Goal: Task Accomplishment & Management: Manage account settings

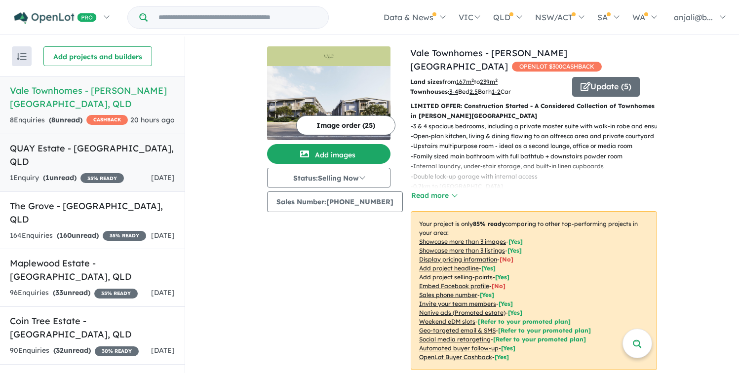
click at [94, 151] on h5 "QUAY Estate - [GEOGRAPHIC_DATA] , [GEOGRAPHIC_DATA]" at bounding box center [92, 155] width 165 height 27
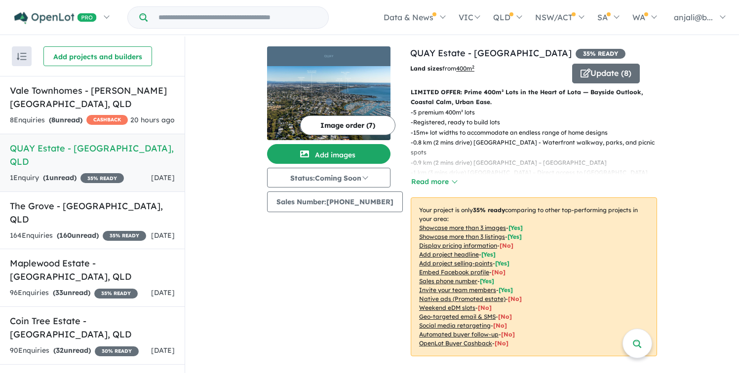
click at [362, 127] on button "Image order ( 7 )" at bounding box center [347, 126] width 95 height 20
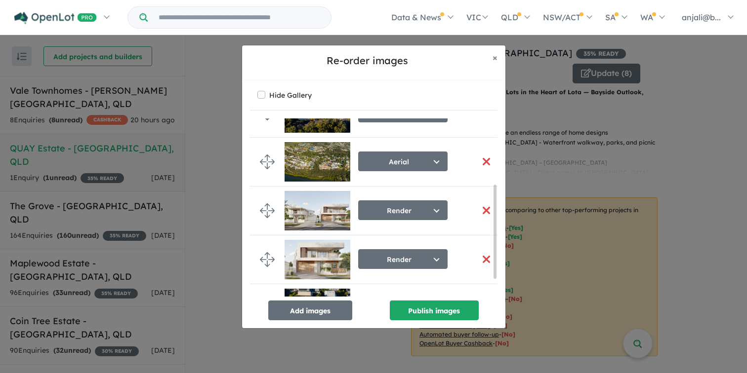
click at [480, 161] on button "button" at bounding box center [486, 161] width 21 height 21
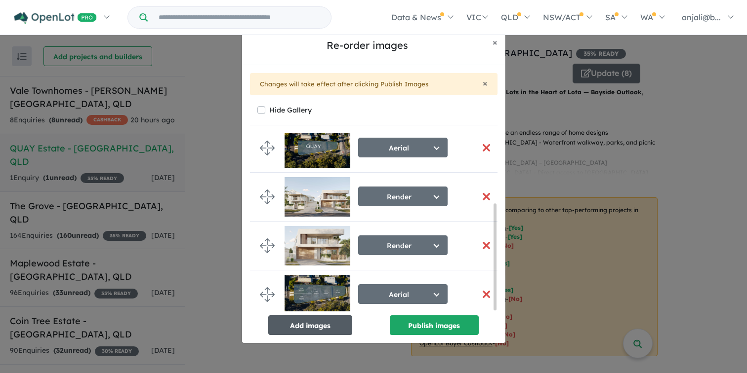
click at [328, 329] on button "Add images" at bounding box center [310, 326] width 84 height 20
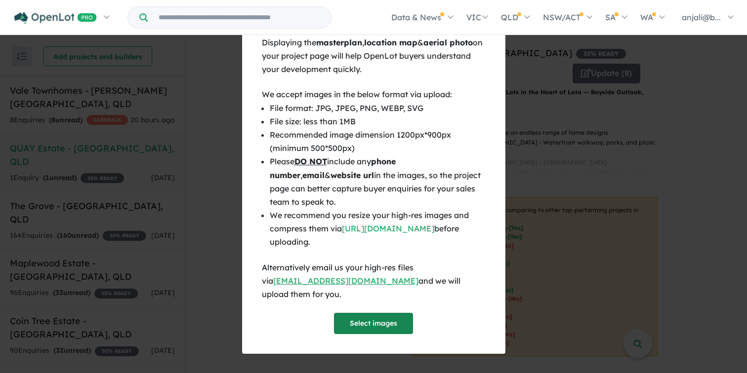
click at [401, 315] on button "Select images" at bounding box center [373, 323] width 79 height 21
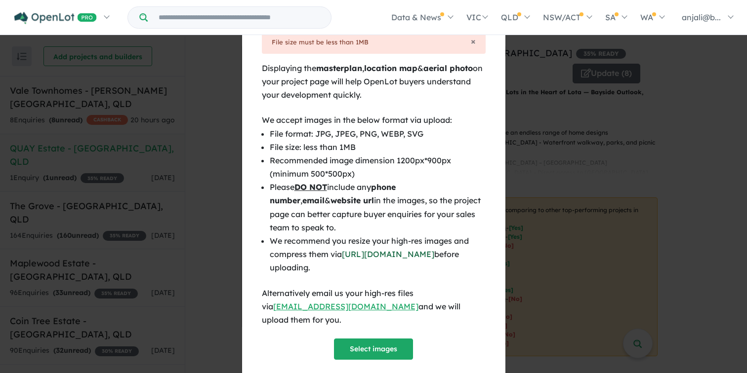
click at [431, 254] on link "[URL][DOMAIN_NAME]" at bounding box center [388, 254] width 92 height 10
click at [472, 42] on div "× File size must be less than 1MB" at bounding box center [374, 42] width 224 height 23
click at [471, 42] on span "×" at bounding box center [473, 41] width 5 height 11
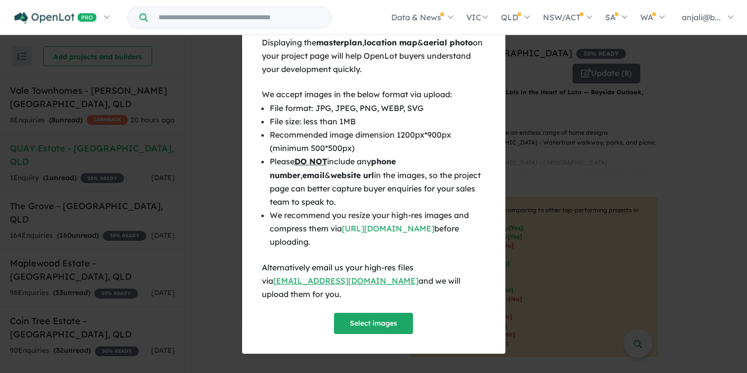
click at [492, 37] on span "×" at bounding box center [494, 31] width 5 height 11
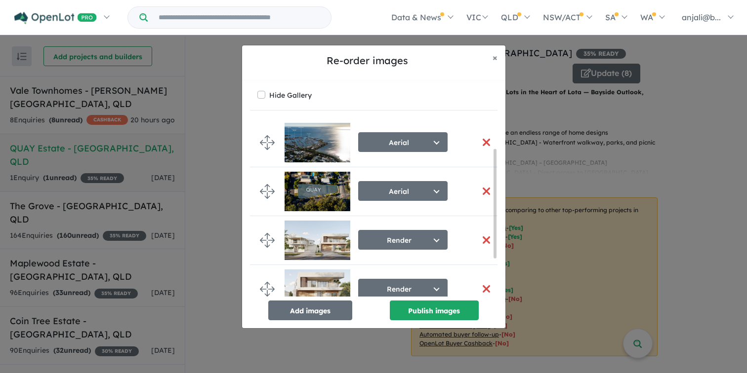
scroll to position [111, 0]
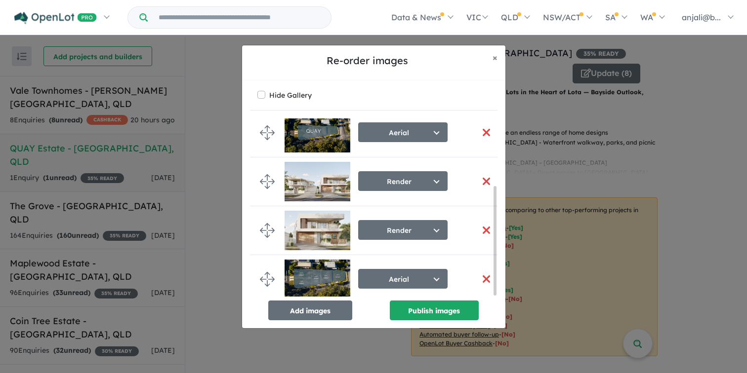
click at [483, 230] on button "button" at bounding box center [486, 230] width 21 height 21
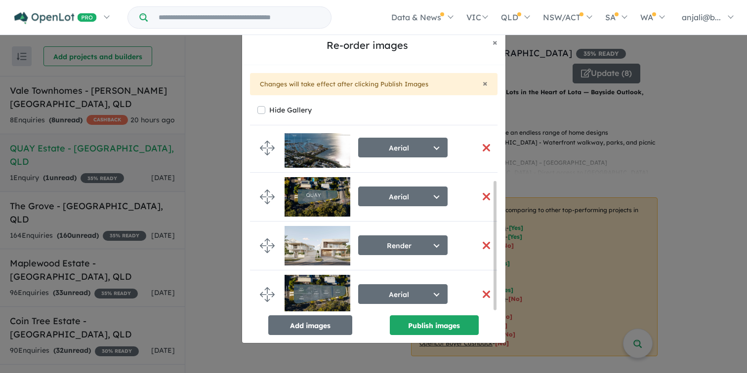
scroll to position [66, 0]
drag, startPoint x: 478, startPoint y: 238, endPoint x: 426, endPoint y: 219, distance: 55.2
click at [426, 222] on li "Render Select image tag Aerial Location Map Masterplan Lifestyle Amenities Park…" at bounding box center [377, 246] width 255 height 49
click at [293, 314] on div "Aerial Select image tag Aerial Location Map Masterplan Lifestyle Amenities Park…" at bounding box center [373, 234] width 247 height 202
click at [298, 321] on button "Add images" at bounding box center [310, 326] width 84 height 20
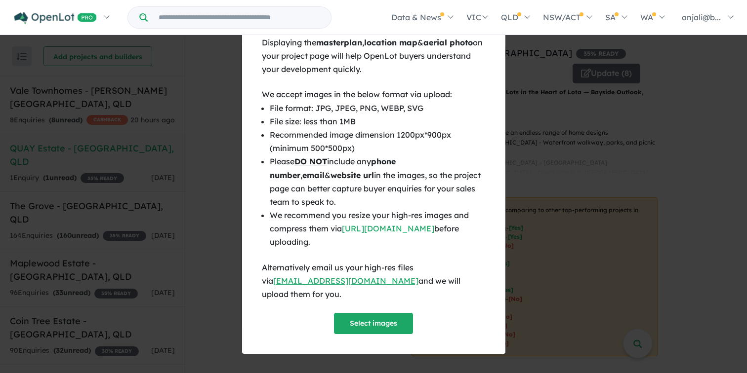
scroll to position [64, 0]
click at [373, 319] on button "Select images" at bounding box center [373, 323] width 79 height 21
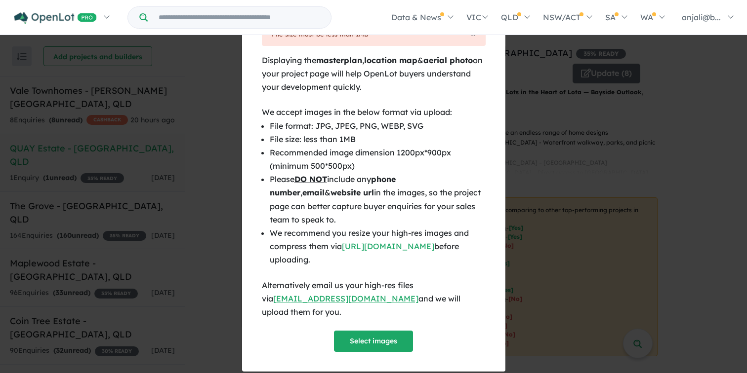
scroll to position [0, 0]
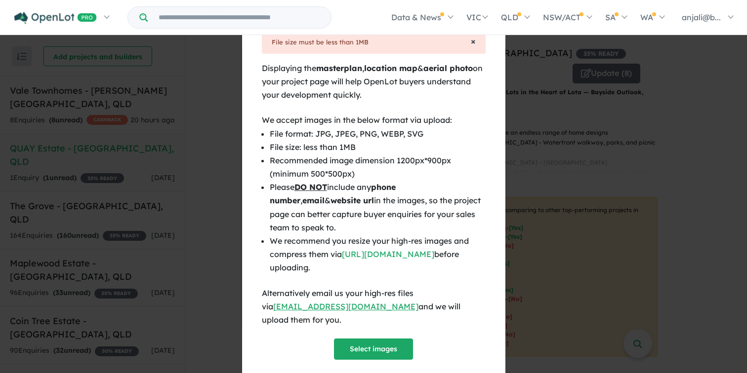
click at [471, 42] on span "×" at bounding box center [473, 41] width 5 height 11
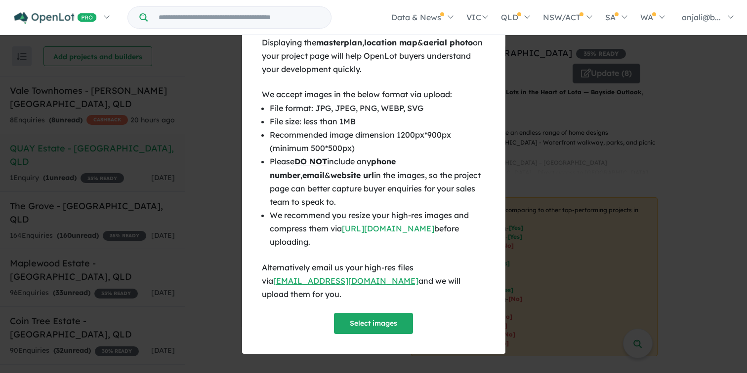
click at [495, 37] on span "×" at bounding box center [494, 31] width 5 height 11
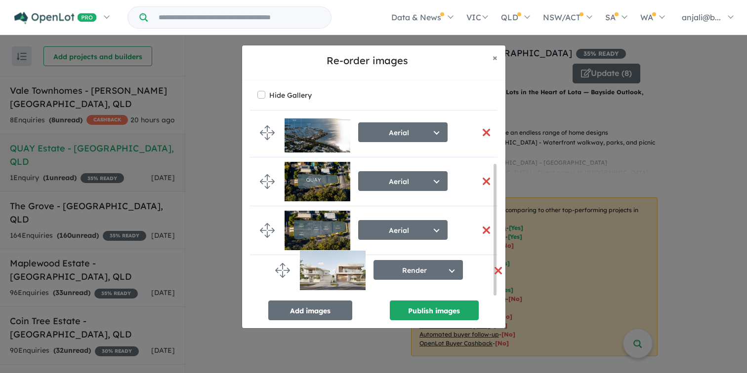
drag, startPoint x: 265, startPoint y: 224, endPoint x: 272, endPoint y: 264, distance: 40.1
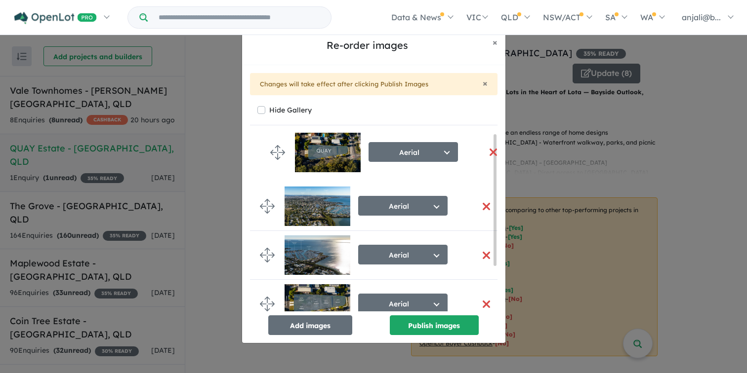
drag, startPoint x: 264, startPoint y: 255, endPoint x: 275, endPoint y: 152, distance: 103.7
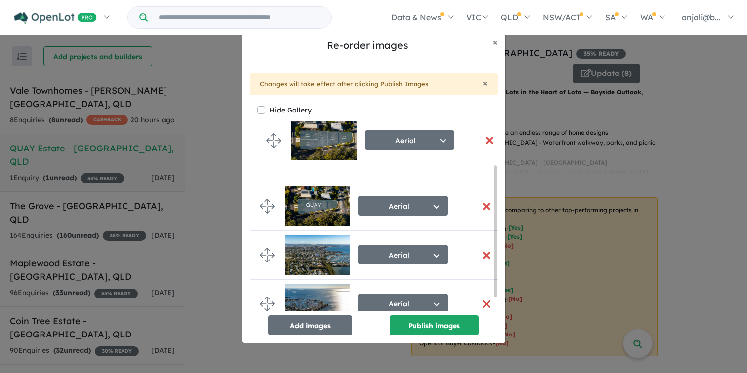
drag, startPoint x: 269, startPoint y: 243, endPoint x: 275, endPoint y: 141, distance: 101.9
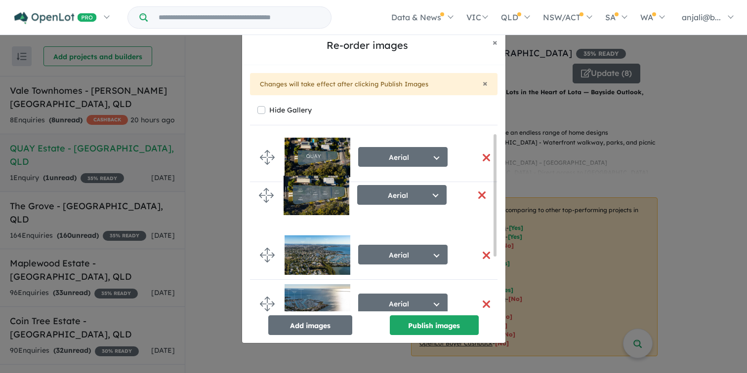
drag, startPoint x: 268, startPoint y: 161, endPoint x: 265, endPoint y: 208, distance: 47.0
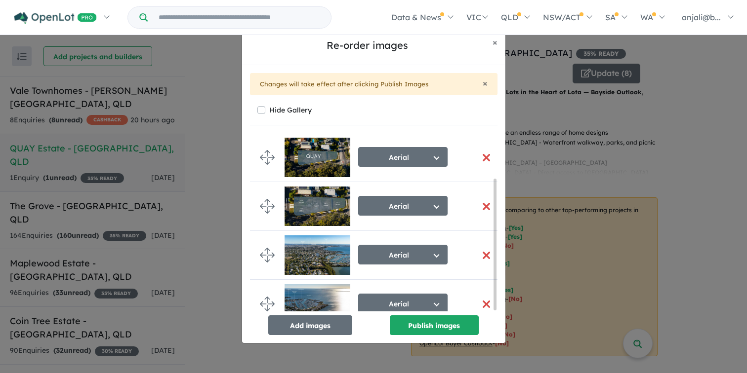
scroll to position [62, 0]
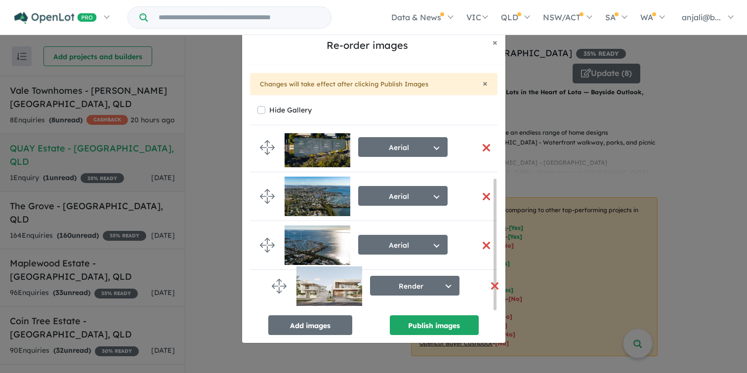
drag, startPoint x: 267, startPoint y: 298, endPoint x: 279, endPoint y: 292, distance: 13.0
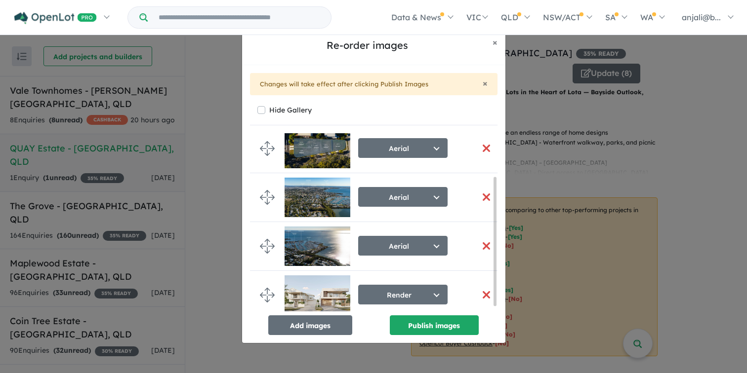
scroll to position [60, 0]
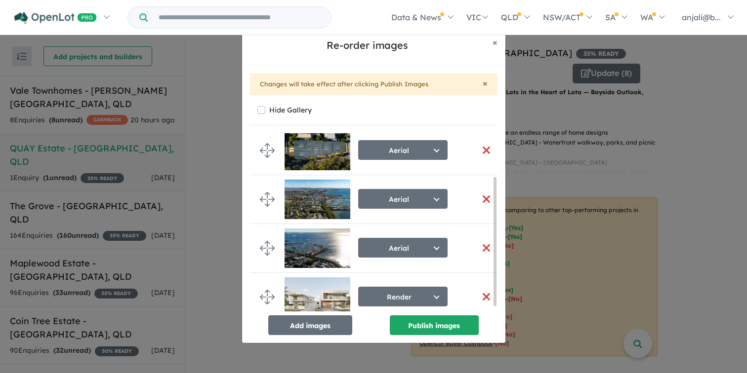
click at [311, 248] on img at bounding box center [317, 249] width 66 height 40
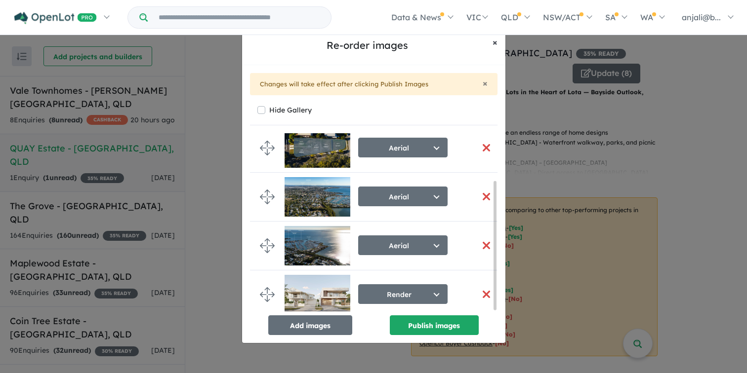
click at [497, 40] on button "× Close" at bounding box center [495, 42] width 21 height 25
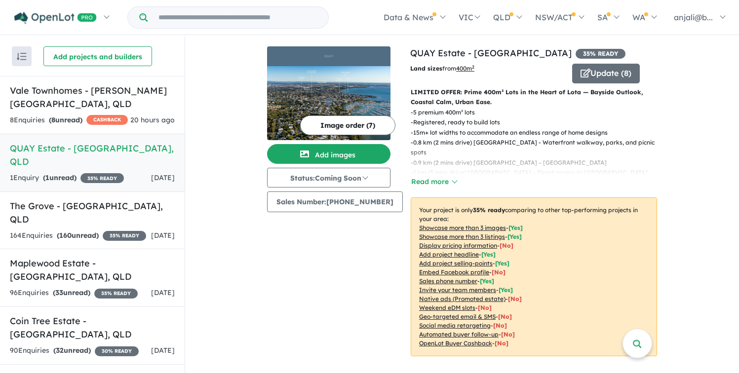
click at [335, 123] on button "Image order ( 7 )" at bounding box center [347, 126] width 95 height 20
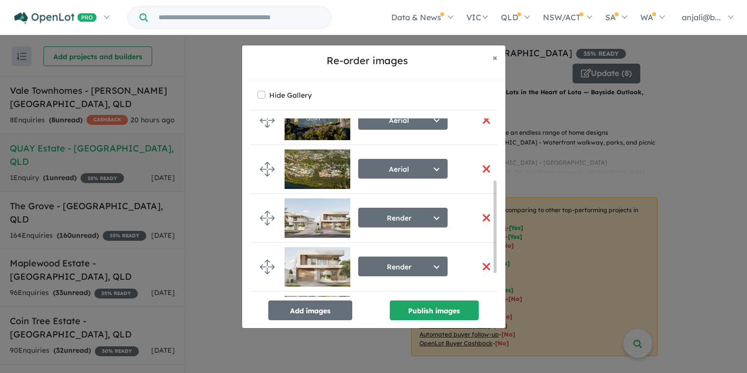
scroll to position [160, 0]
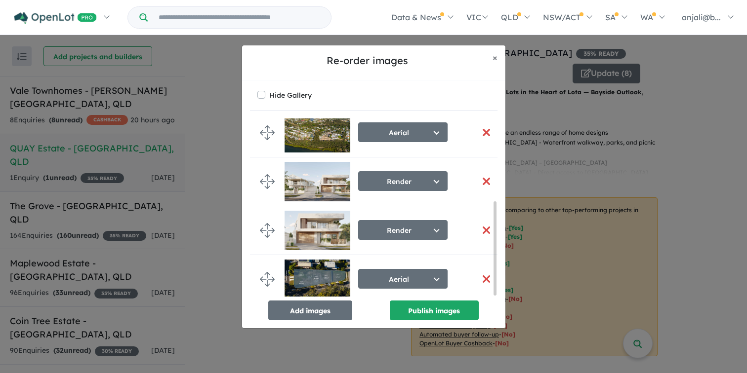
click at [486, 229] on button "button" at bounding box center [486, 230] width 21 height 21
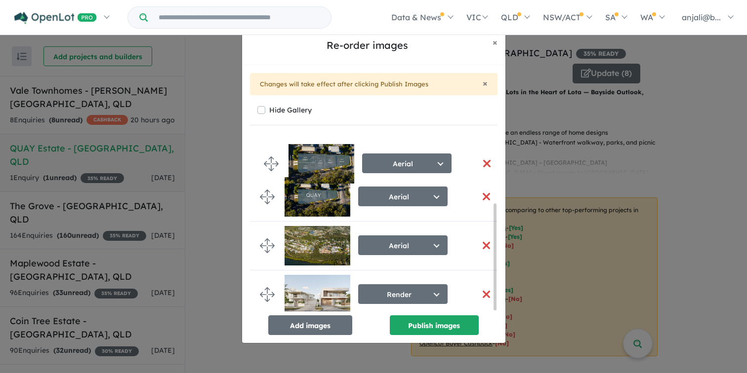
drag, startPoint x: 271, startPoint y: 280, endPoint x: 272, endPoint y: 162, distance: 118.0
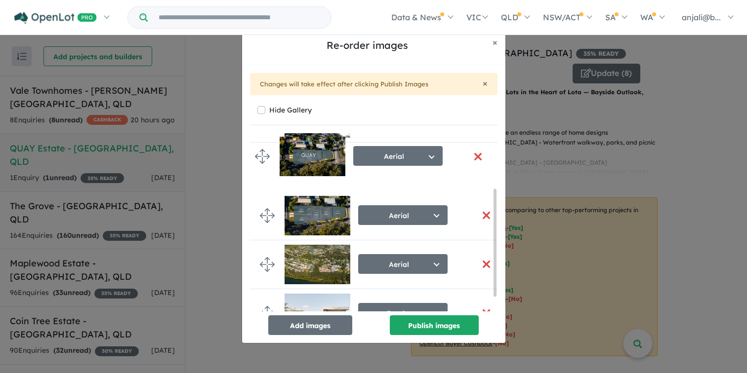
scroll to position [81, 0]
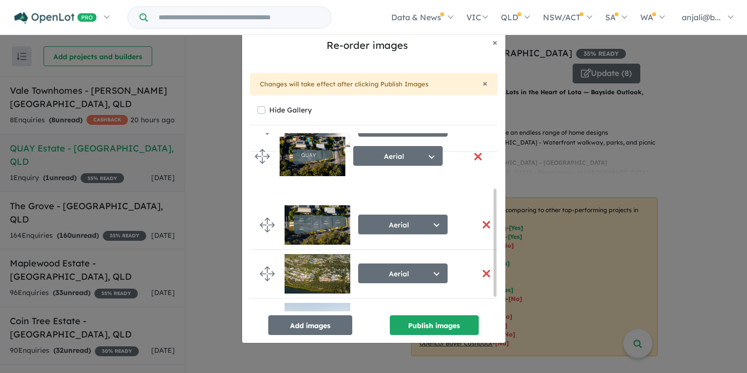
drag, startPoint x: 266, startPoint y: 216, endPoint x: 261, endPoint y: 159, distance: 57.0
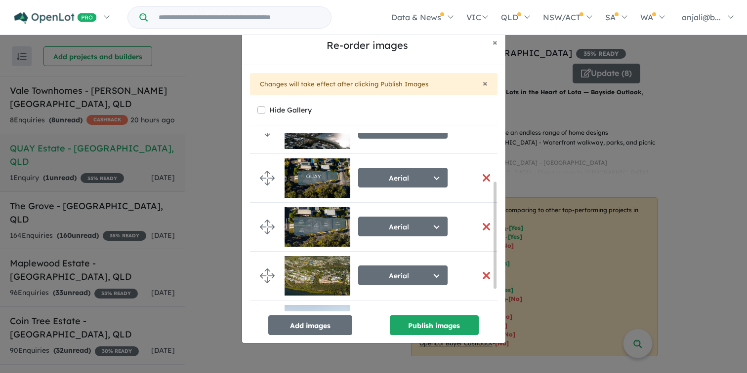
scroll to position [0, 0]
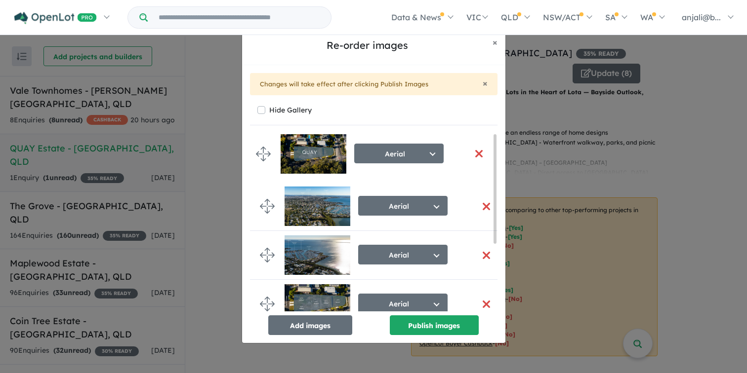
drag, startPoint x: 266, startPoint y: 255, endPoint x: 262, endPoint y: 154, distance: 101.3
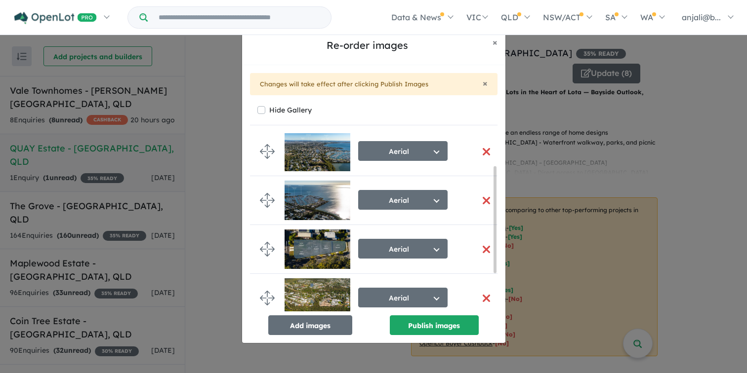
scroll to position [111, 0]
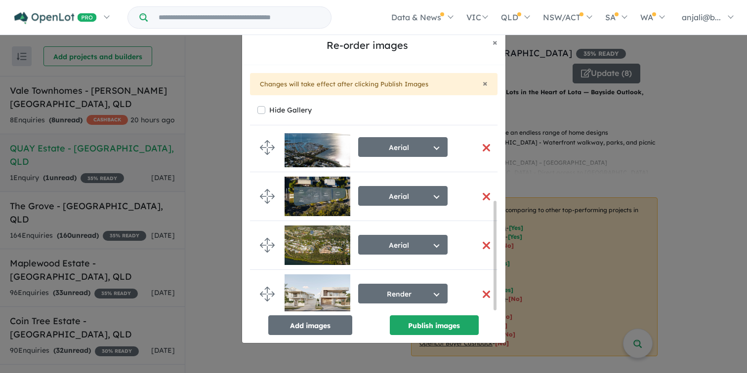
click at [483, 237] on button "button" at bounding box center [486, 245] width 21 height 21
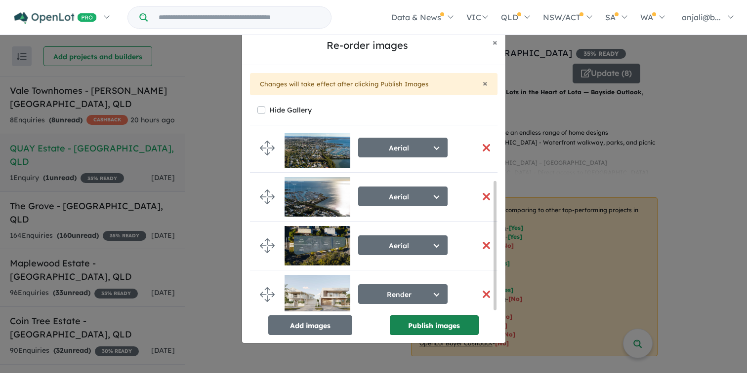
click at [442, 326] on button "Publish images" at bounding box center [434, 326] width 89 height 20
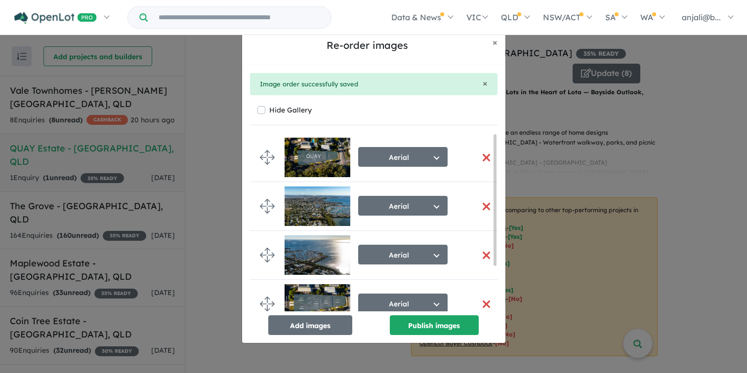
scroll to position [62, 0]
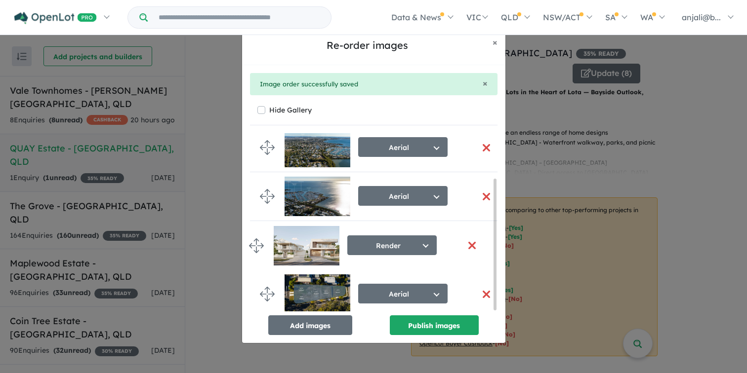
drag, startPoint x: 267, startPoint y: 288, endPoint x: 256, endPoint y: 243, distance: 46.8
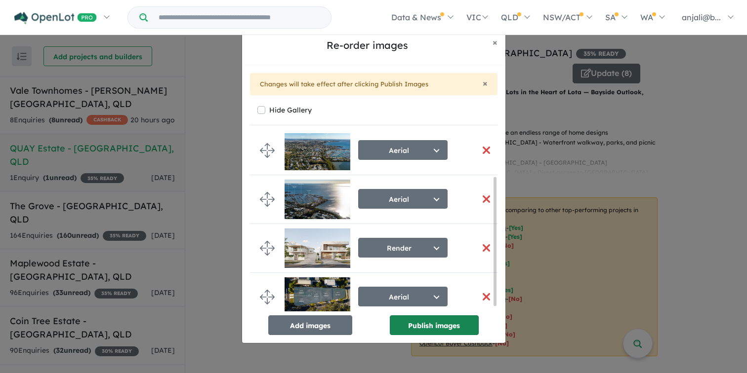
click at [446, 326] on button "Publish images" at bounding box center [434, 326] width 89 height 20
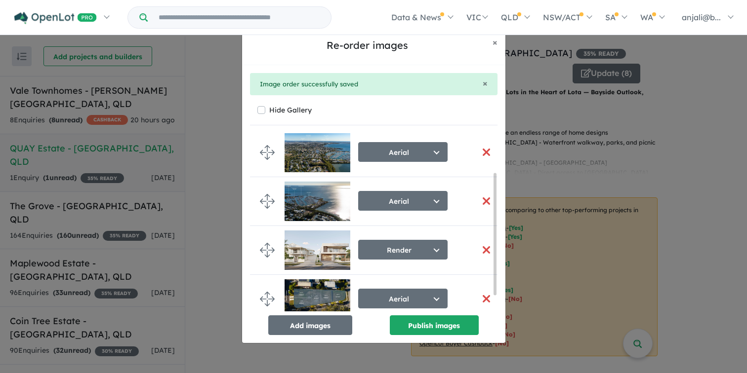
scroll to position [56, 0]
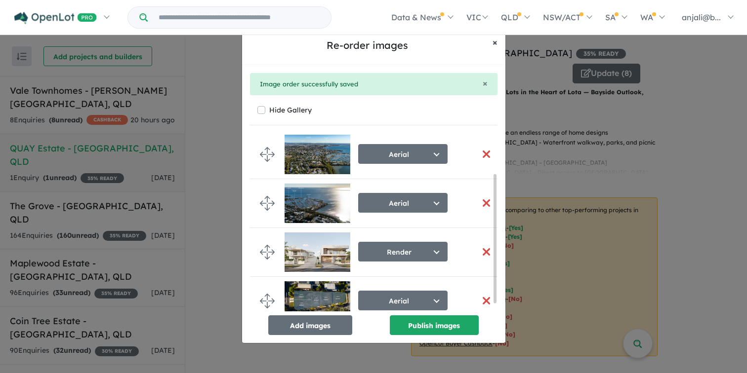
click at [494, 48] on button "× Close" at bounding box center [495, 42] width 21 height 25
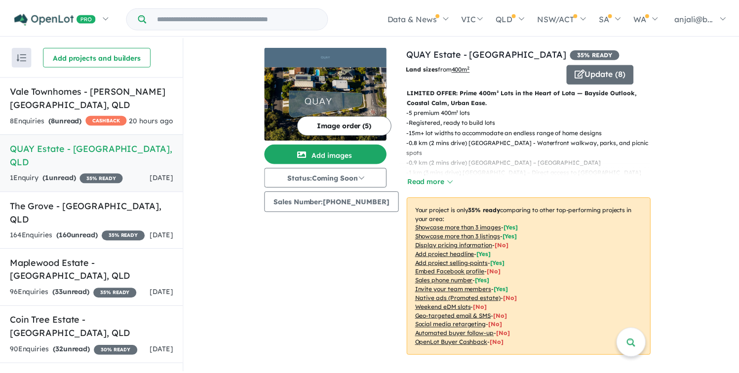
scroll to position [54, 0]
